Goal: Task Accomplishment & Management: Use online tool/utility

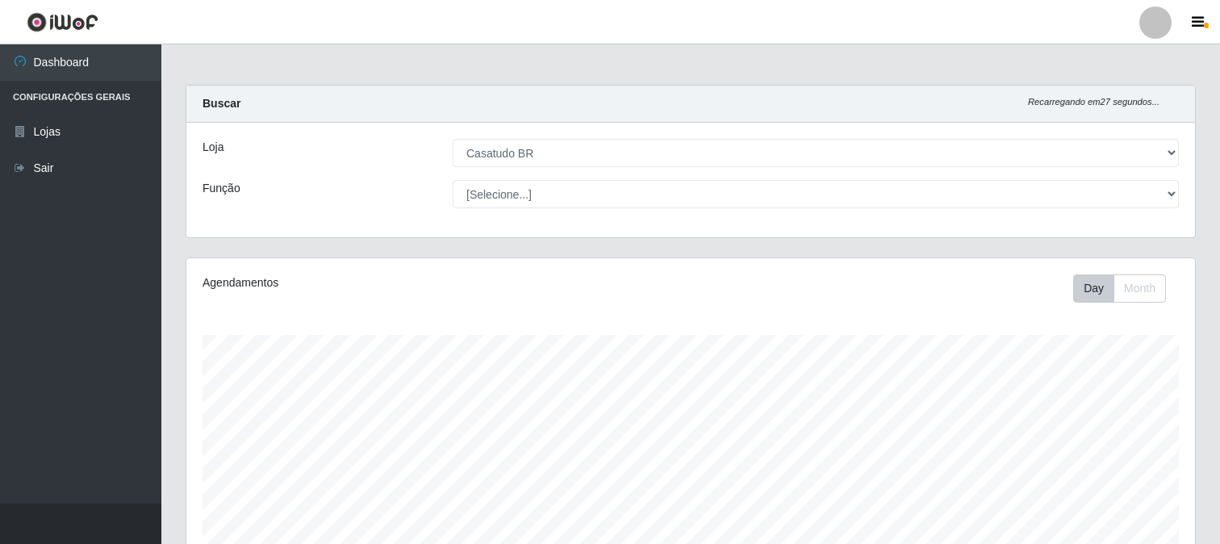
select select "197"
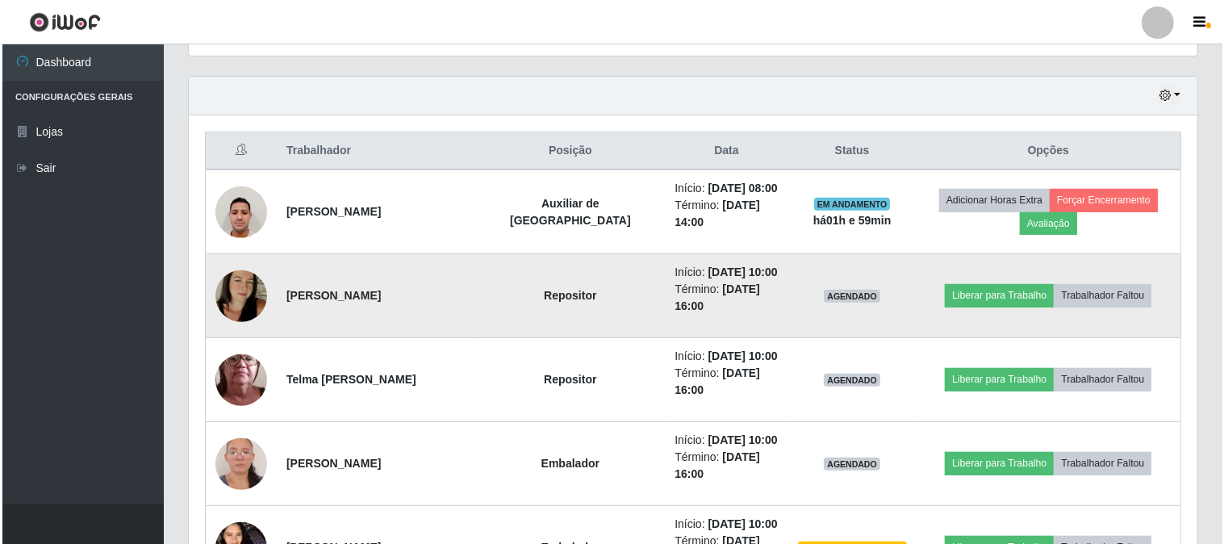
scroll to position [716, 0]
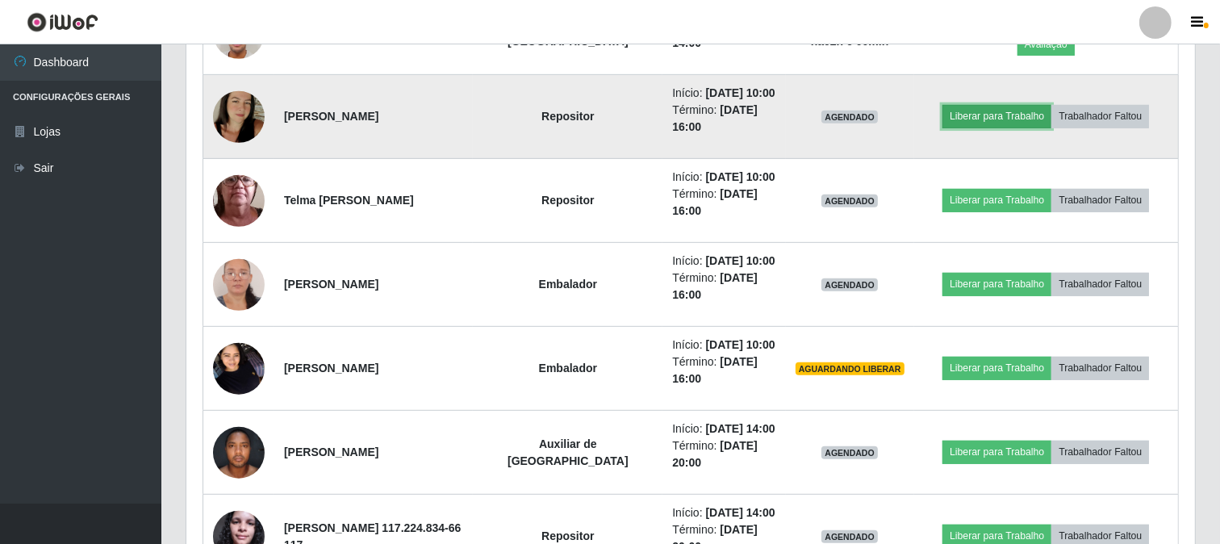
click at [950, 114] on button "Liberar para Trabalho" at bounding box center [996, 116] width 109 height 23
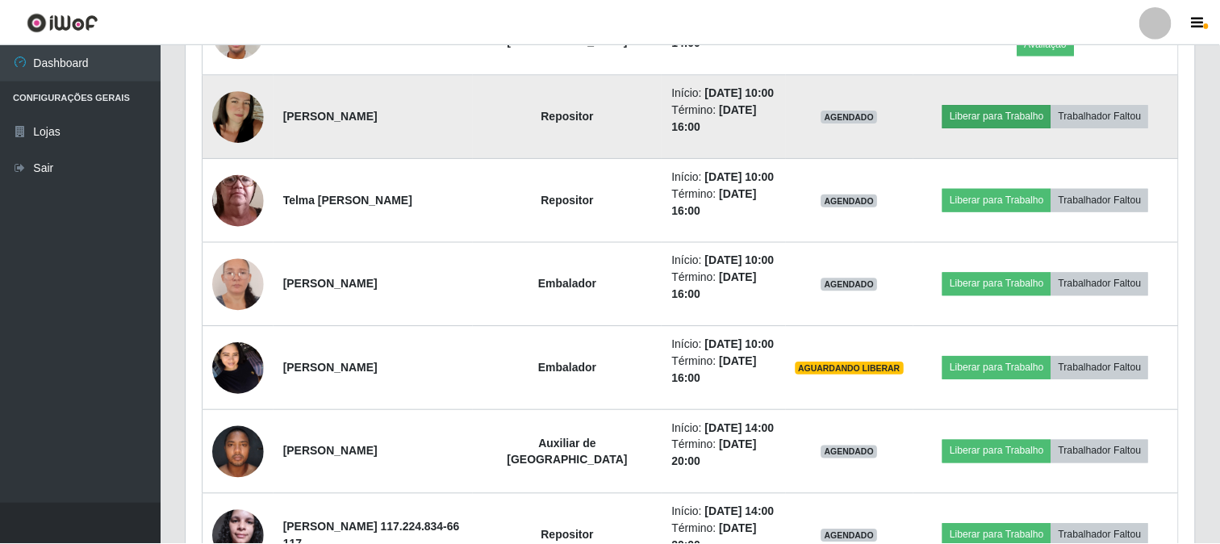
scroll to position [334, 998]
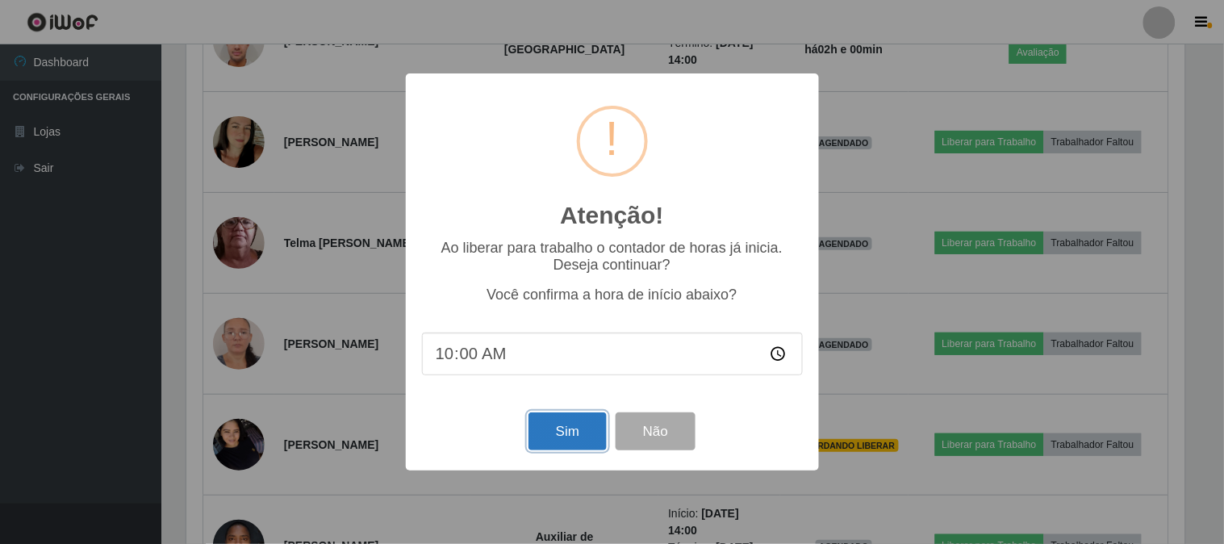
click at [545, 426] on button "Sim" at bounding box center [567, 431] width 78 height 38
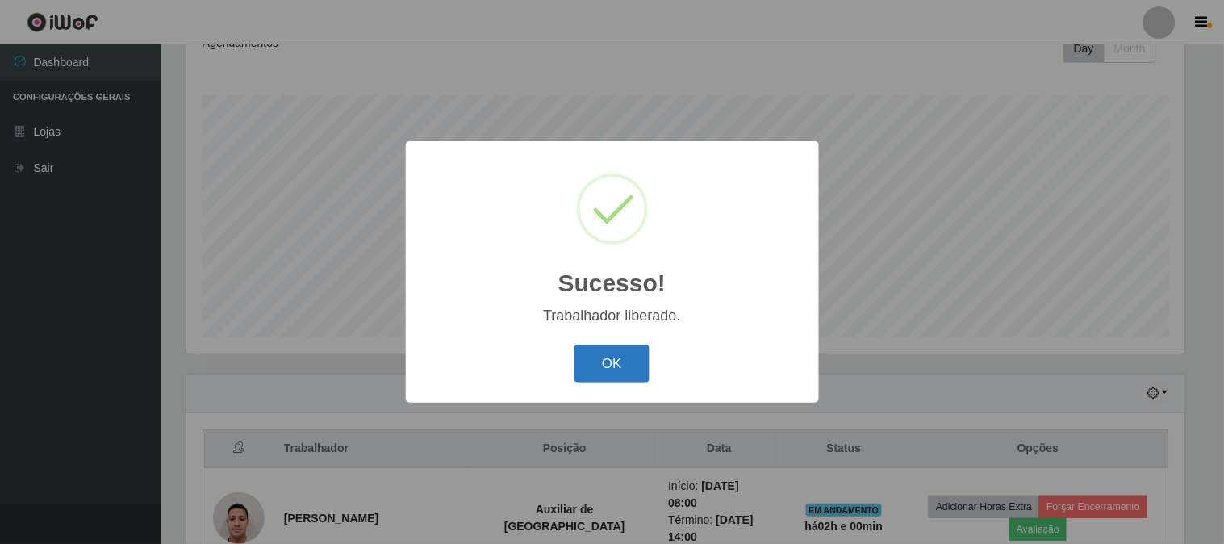
click at [620, 352] on button "OK" at bounding box center [611, 363] width 75 height 38
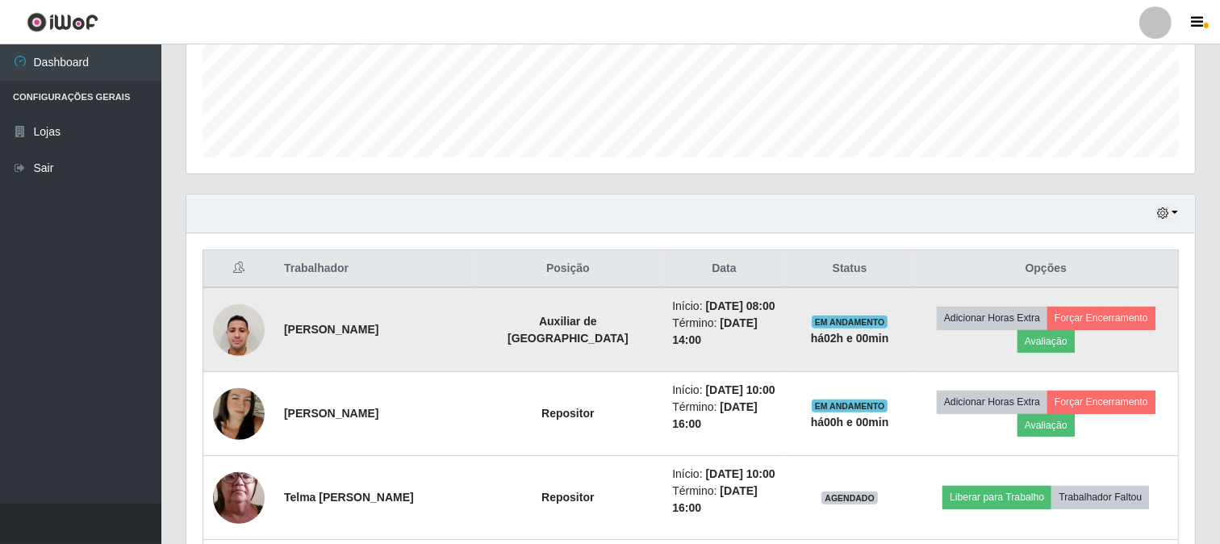
scroll to position [599, 0]
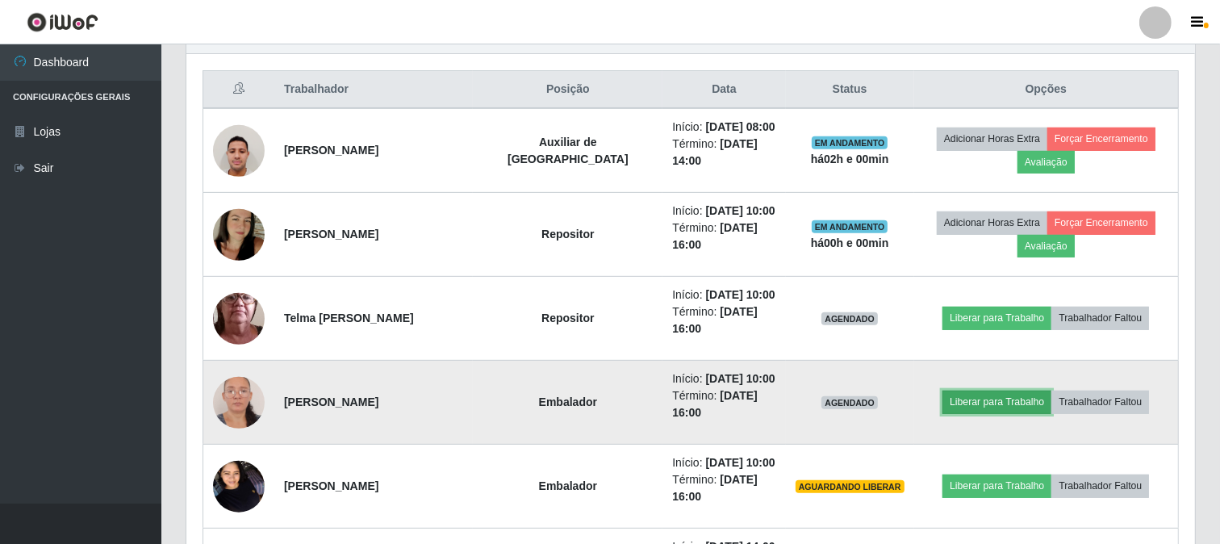
click at [988, 406] on button "Liberar para Trabalho" at bounding box center [996, 401] width 109 height 23
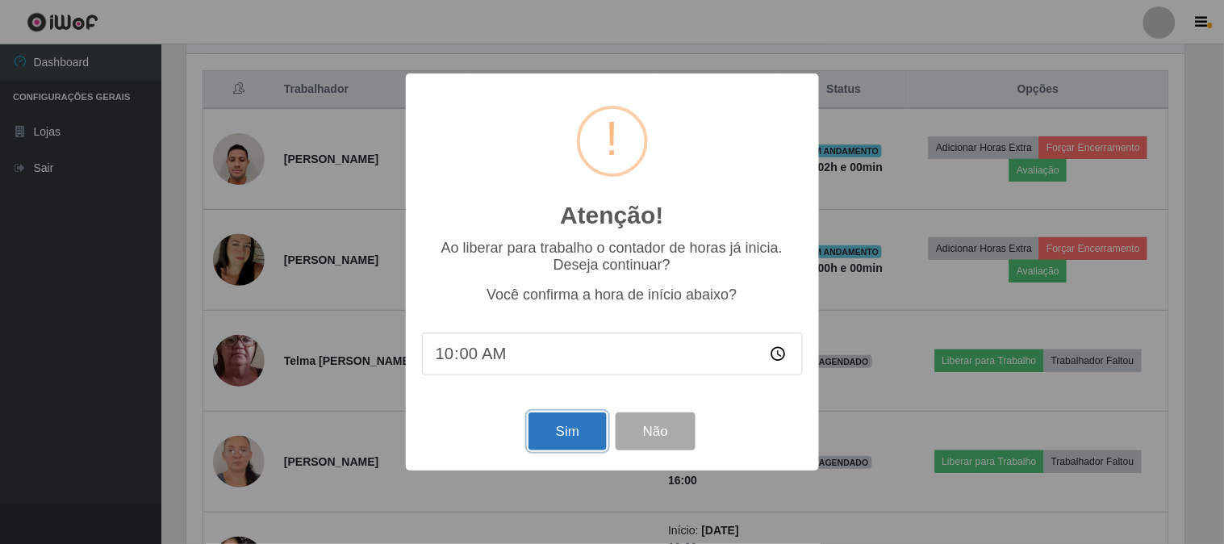
click at [570, 424] on button "Sim" at bounding box center [567, 431] width 78 height 38
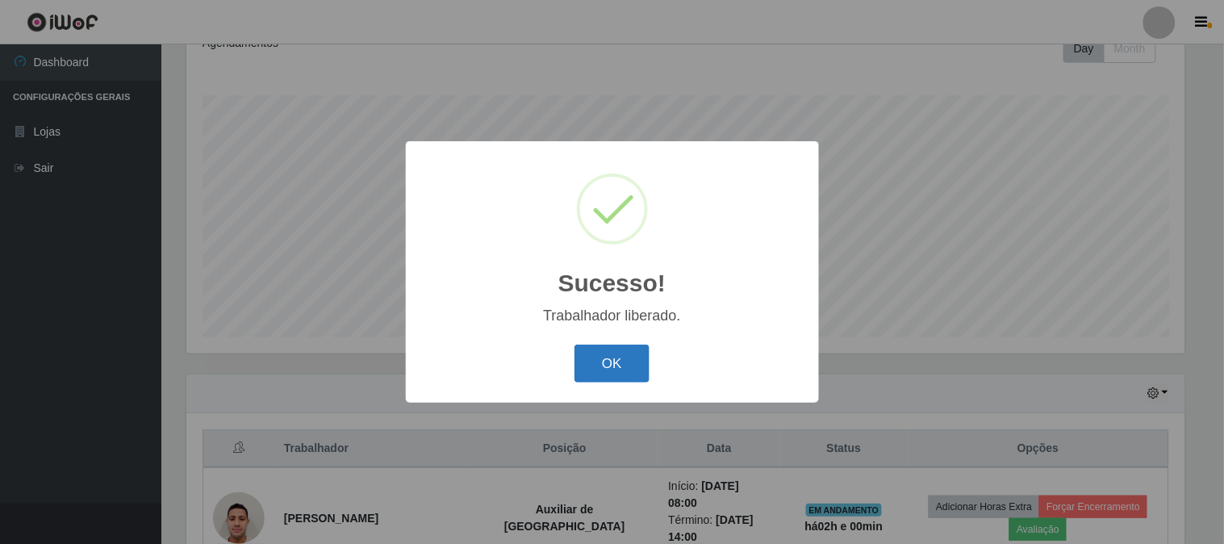
click at [582, 360] on button "OK" at bounding box center [611, 363] width 75 height 38
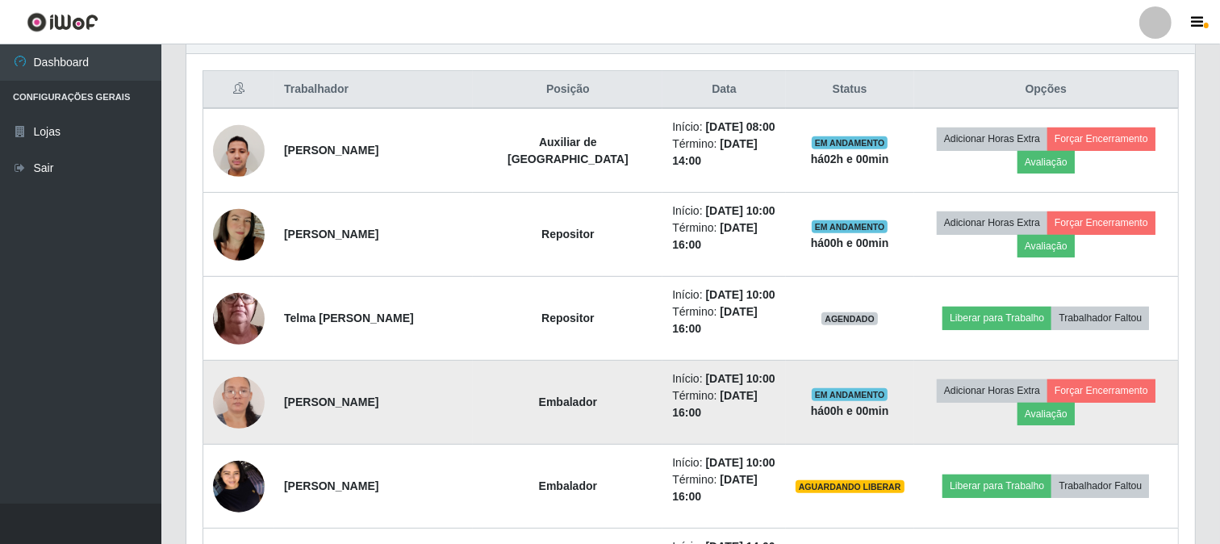
scroll to position [688, 0]
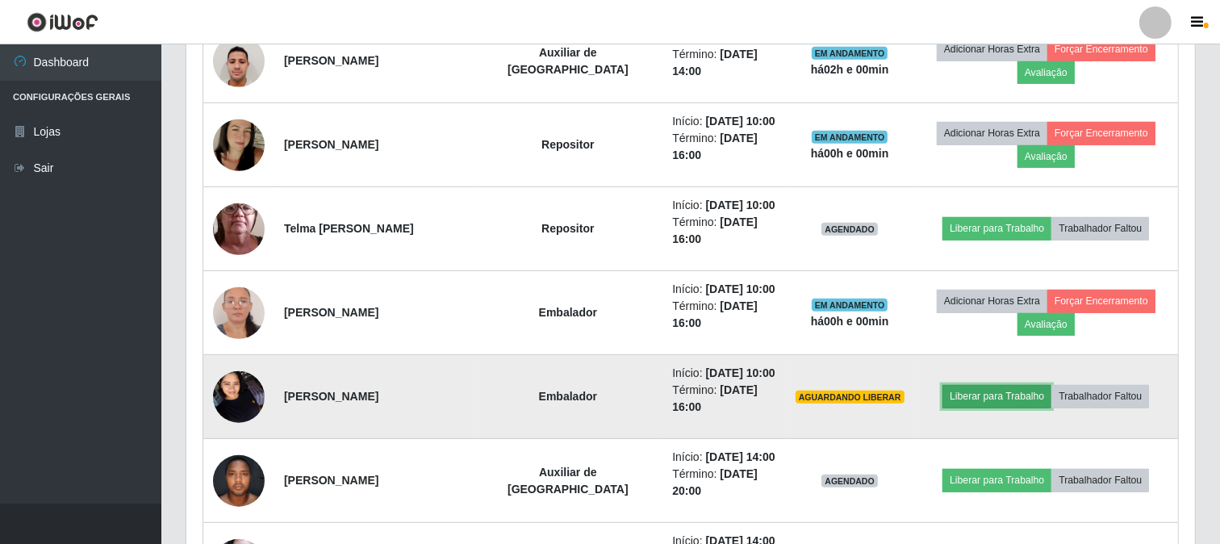
click at [988, 395] on button "Liberar para Trabalho" at bounding box center [996, 396] width 109 height 23
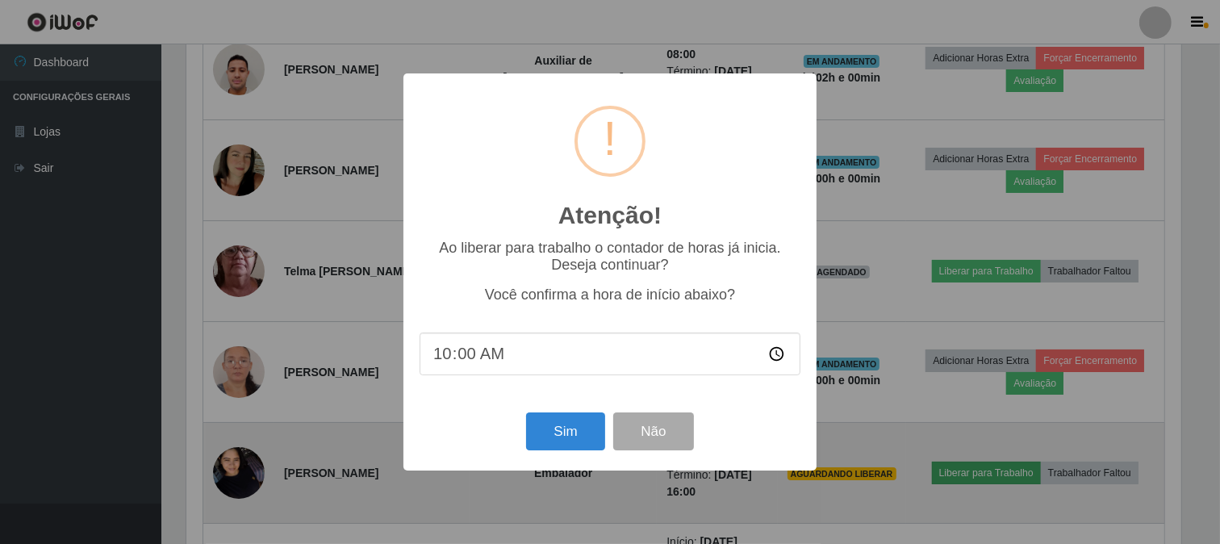
scroll to position [334, 998]
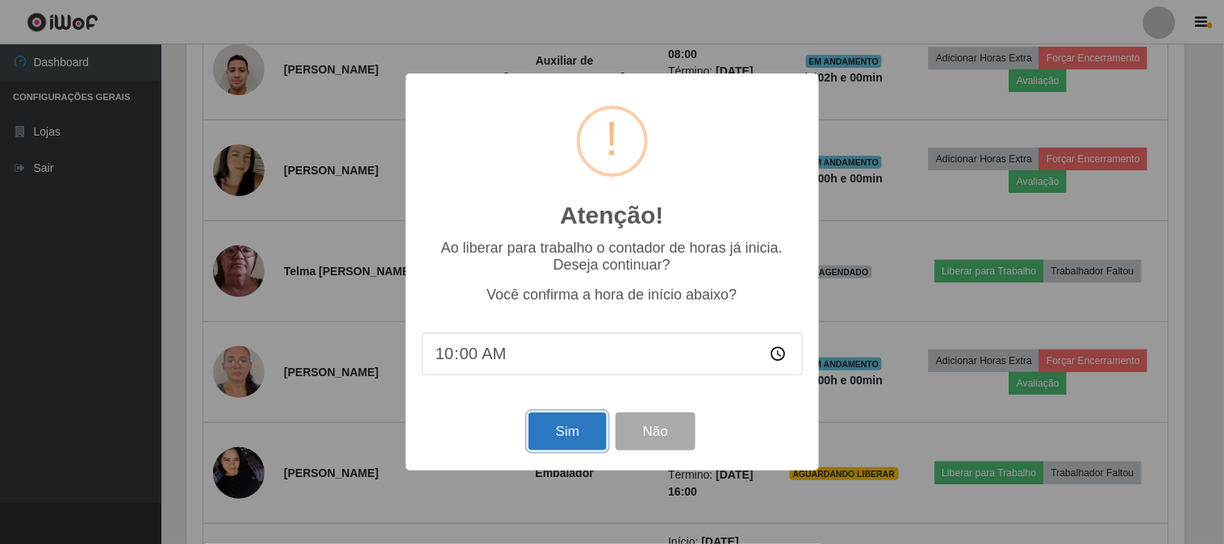
click at [582, 433] on button "Sim" at bounding box center [567, 431] width 78 height 38
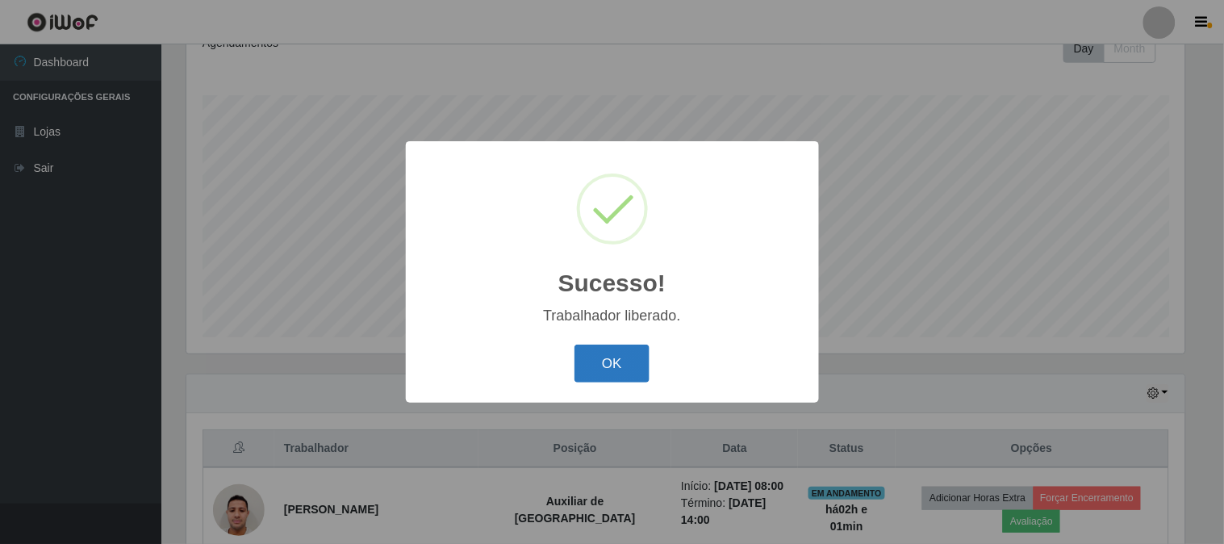
click at [599, 361] on button "OK" at bounding box center [611, 363] width 75 height 38
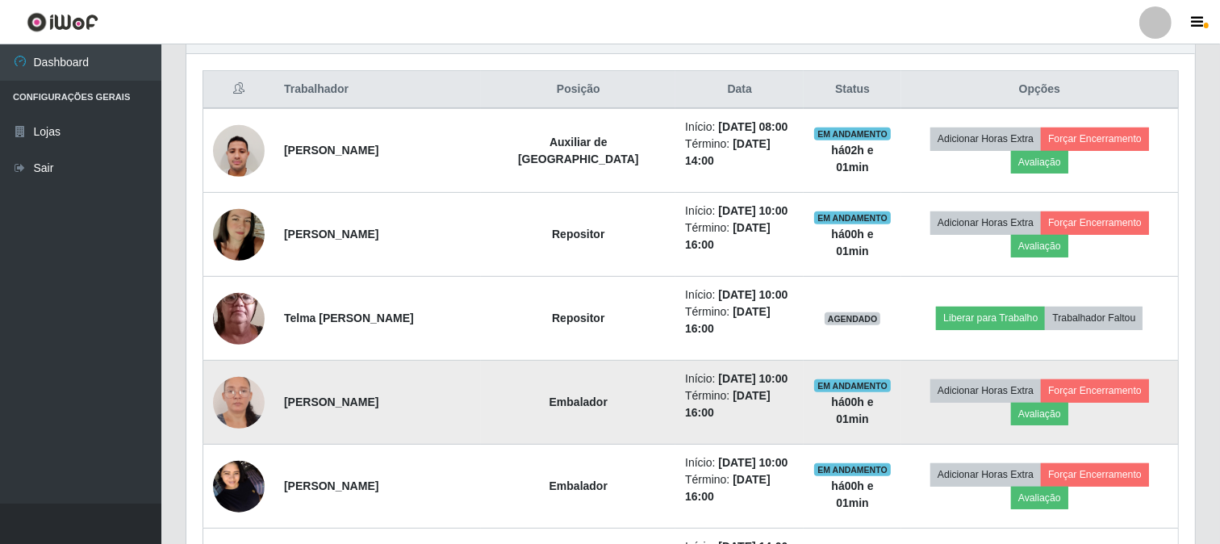
scroll to position [0, 0]
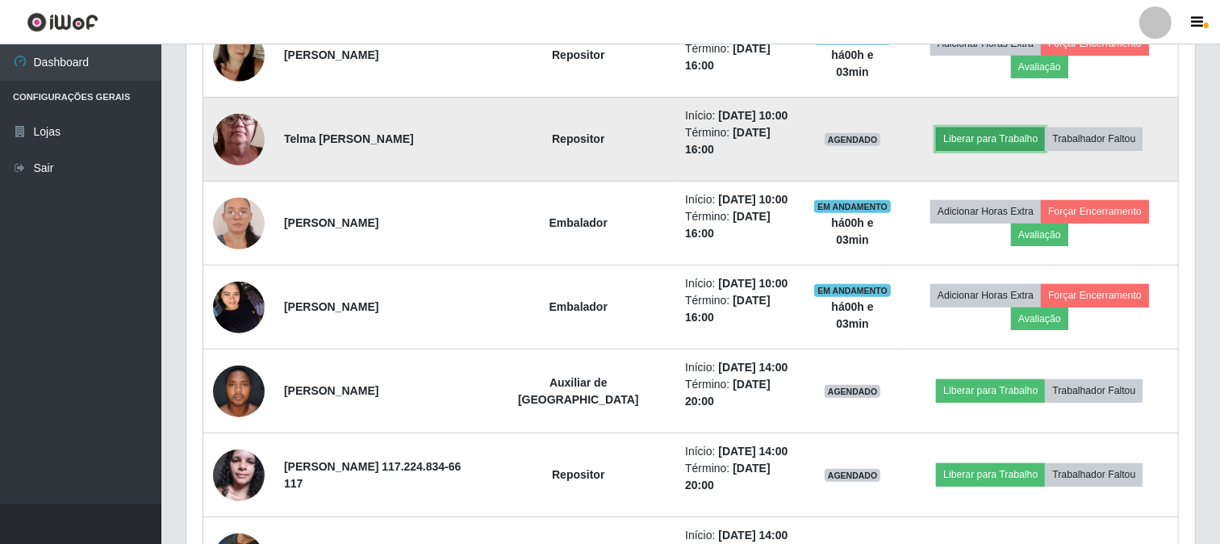
click at [971, 141] on button "Liberar para Trabalho" at bounding box center [990, 138] width 109 height 23
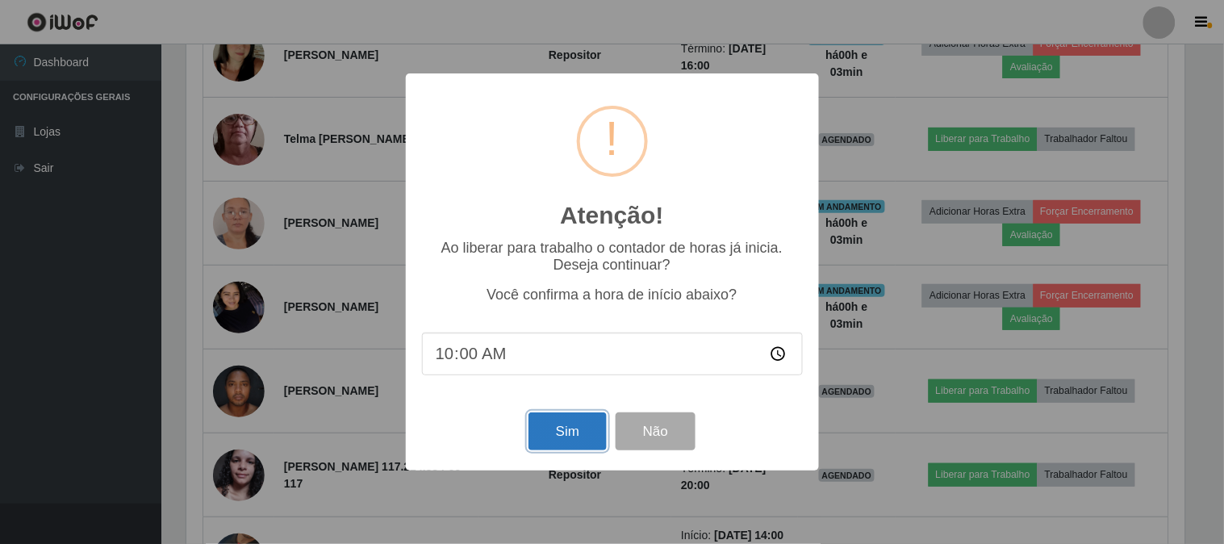
click at [560, 436] on button "Sim" at bounding box center [567, 431] width 78 height 38
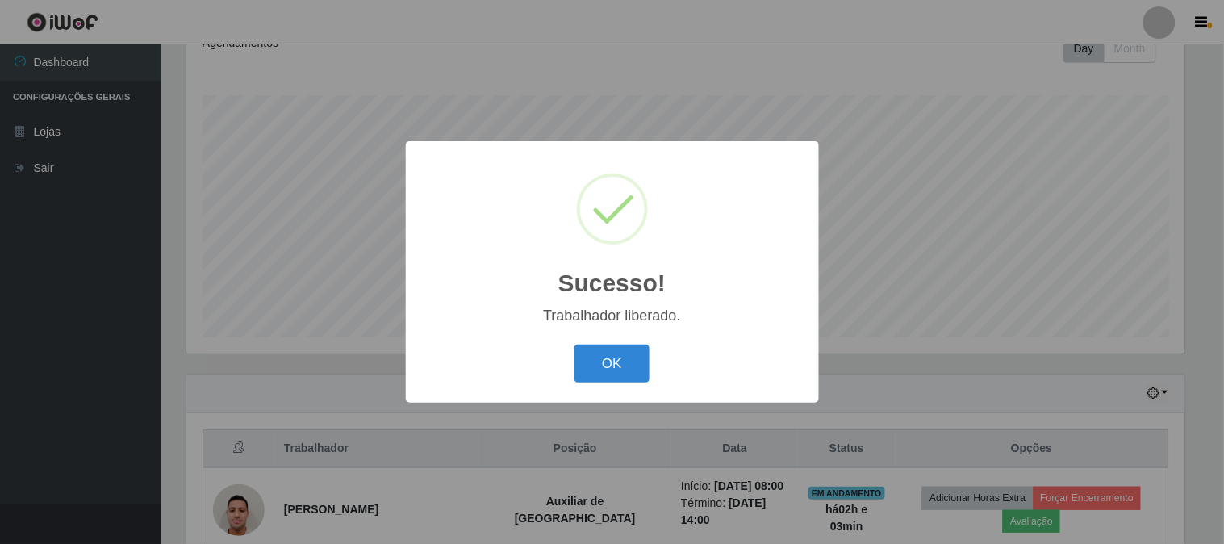
click at [574, 344] on button "OK" at bounding box center [611, 363] width 75 height 38
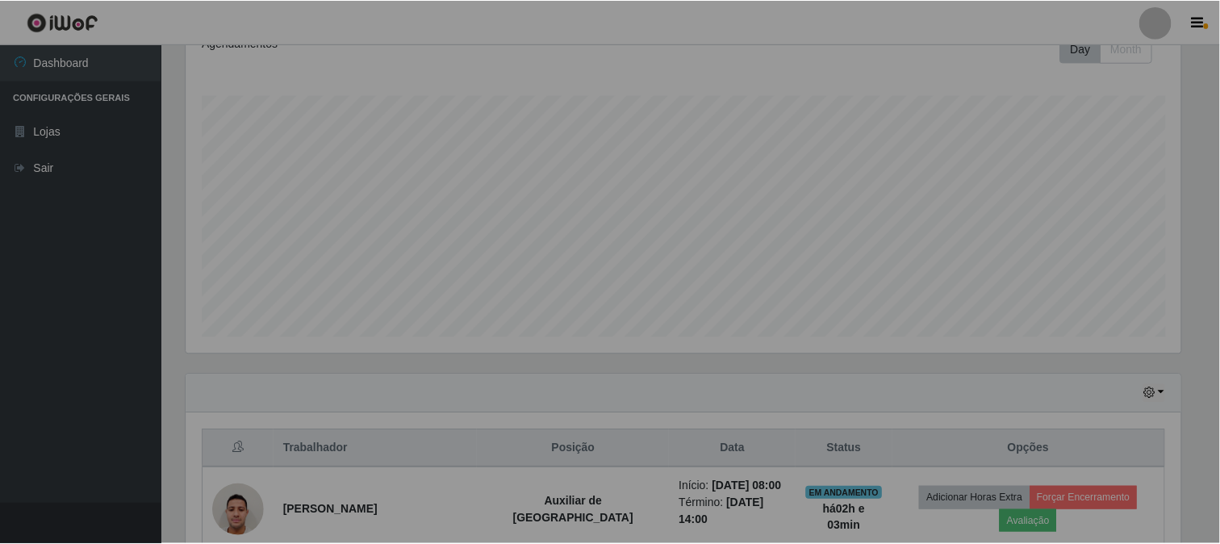
scroll to position [334, 1008]
